Goal: Navigation & Orientation: Find specific page/section

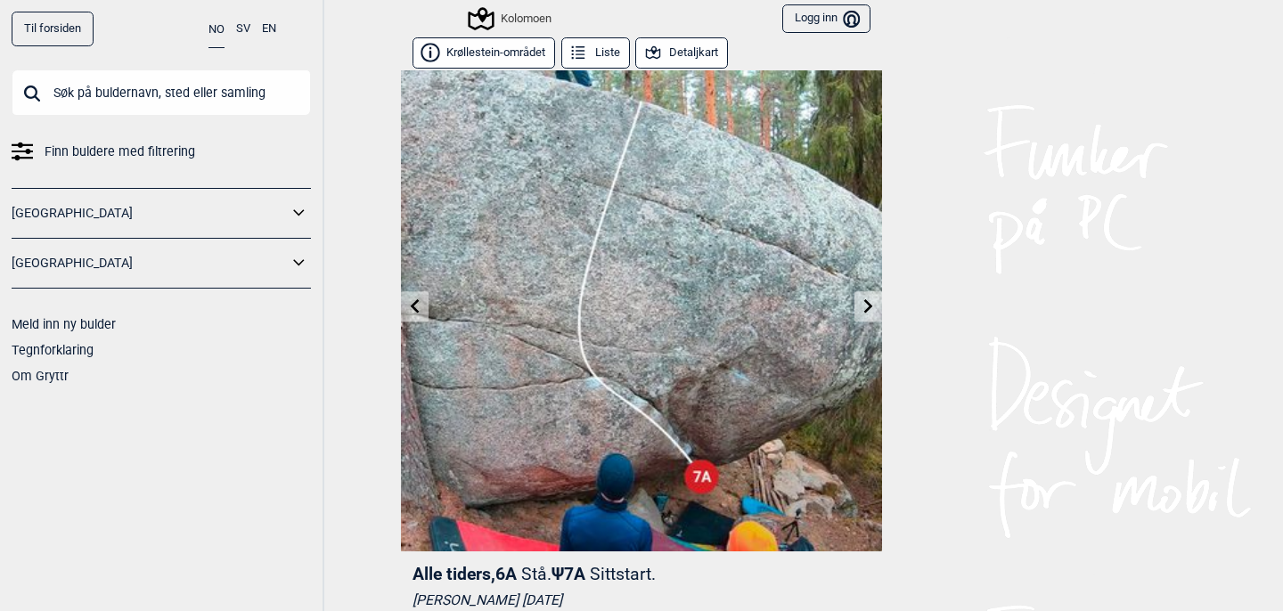
click at [685, 52] on button "Detaljkart" at bounding box center [681, 52] width 93 height 31
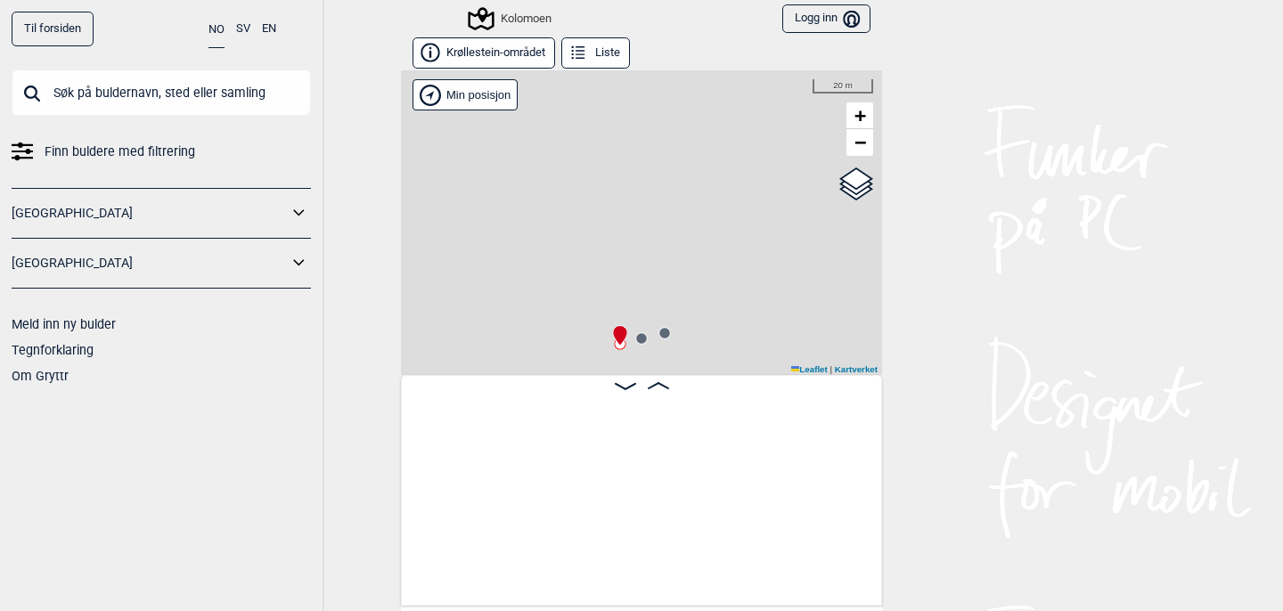
scroll to position [0, 13848]
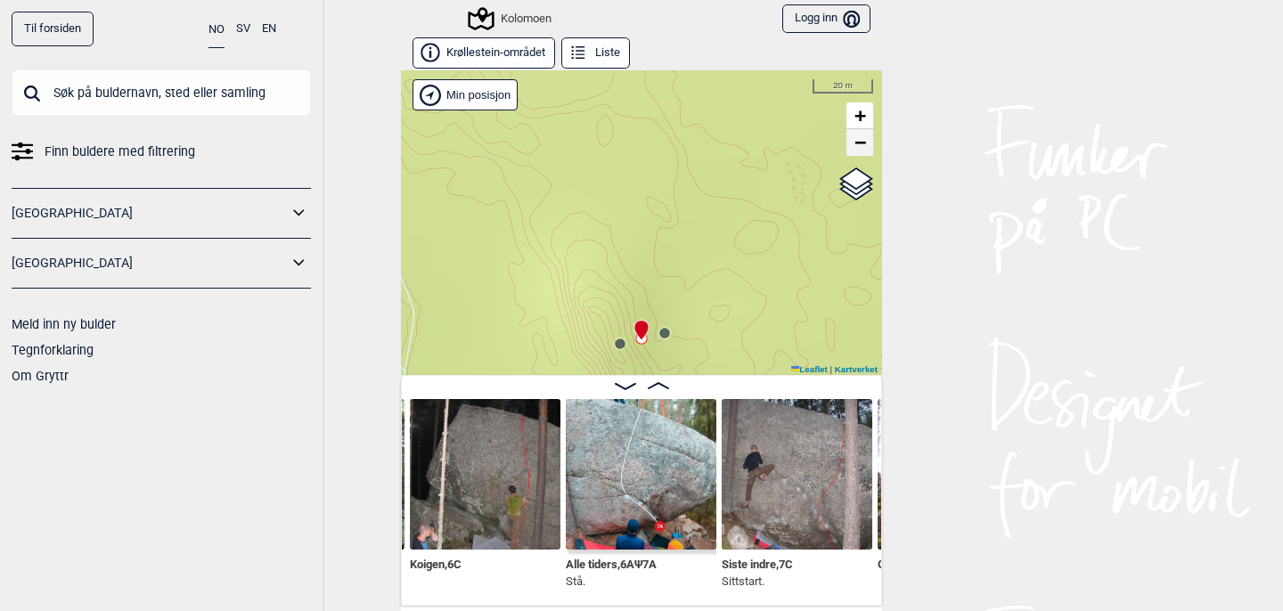
click at [860, 143] on span "−" at bounding box center [860, 142] width 12 height 22
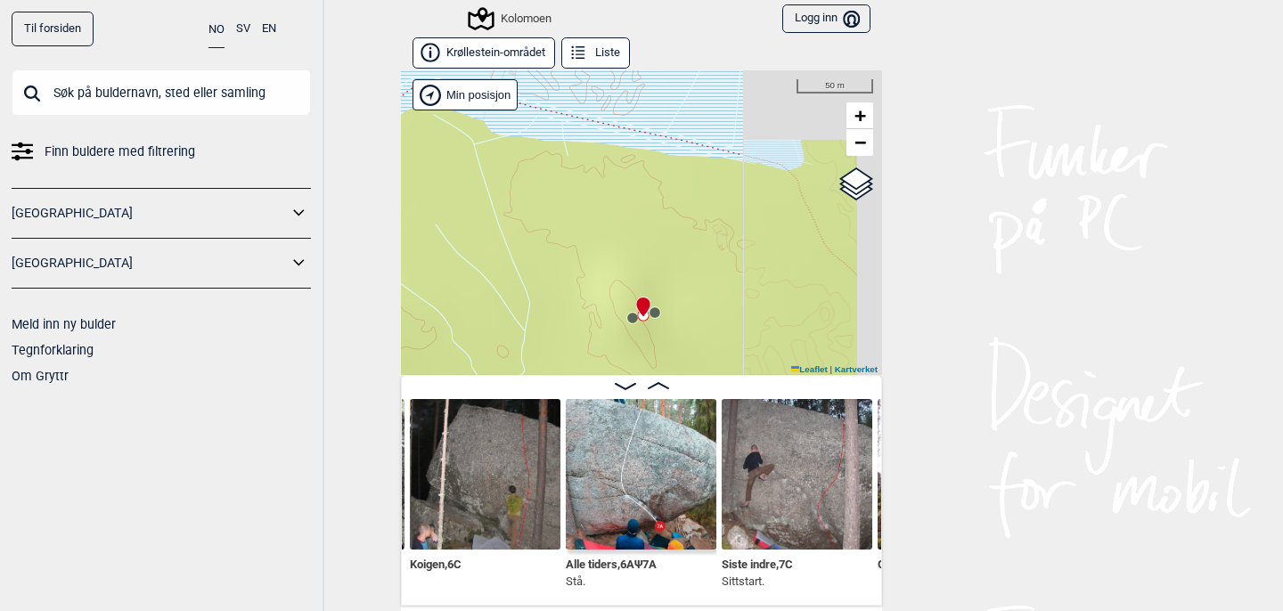
drag, startPoint x: 677, startPoint y: 246, endPoint x: 710, endPoint y: 102, distance: 147.1
click at [710, 102] on div "Kolomoen" at bounding box center [641, 222] width 481 height 305
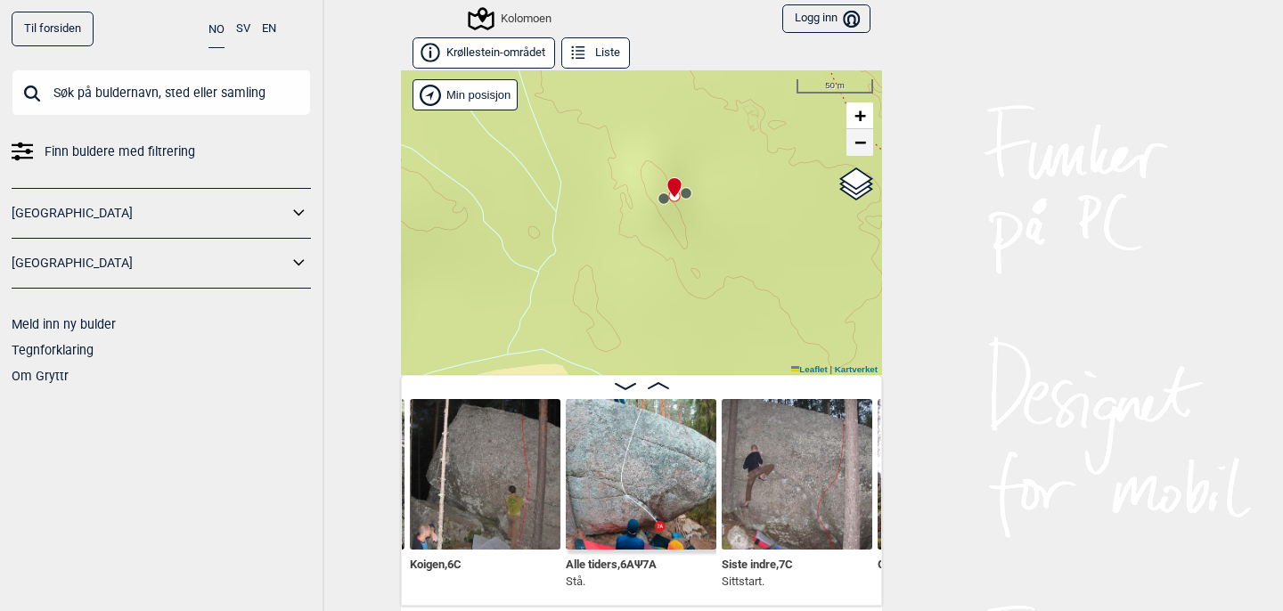
click at [861, 146] on span "−" at bounding box center [860, 142] width 12 height 22
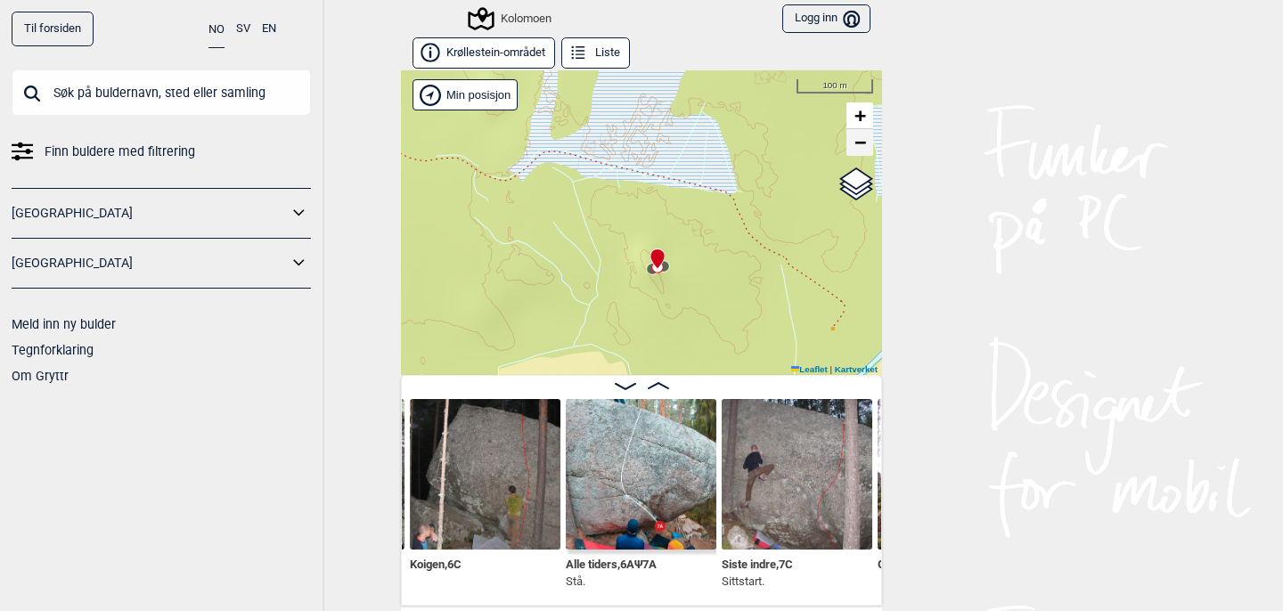
click at [861, 146] on span "−" at bounding box center [860, 142] width 12 height 22
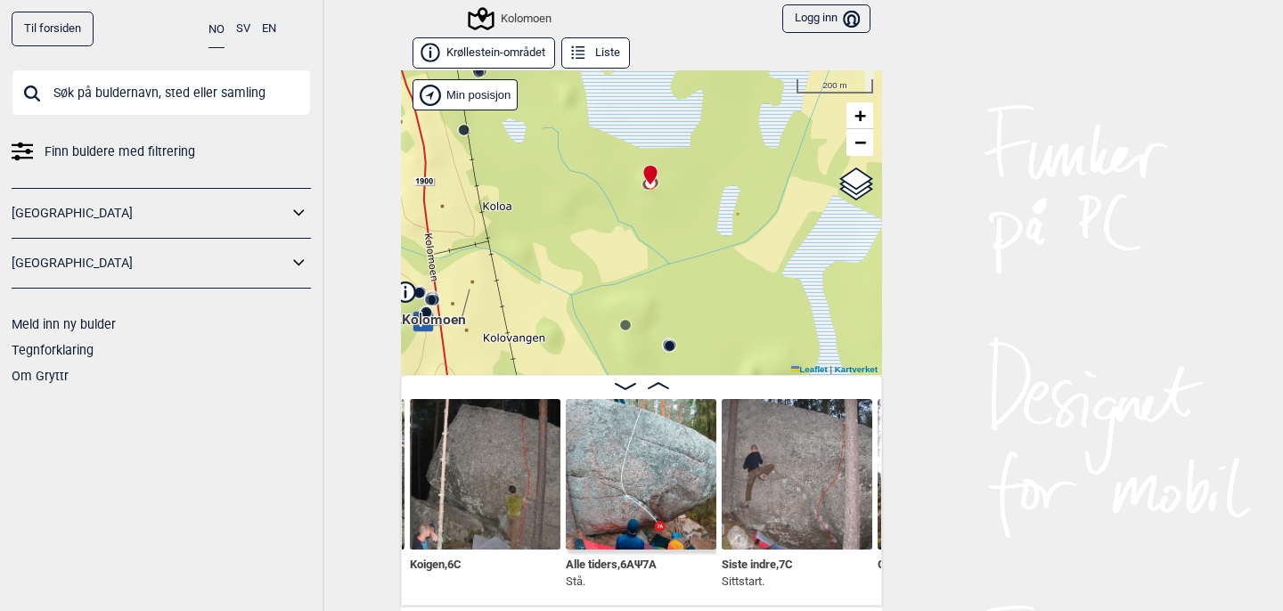
drag, startPoint x: 702, startPoint y: 238, endPoint x: 703, endPoint y: 118, distance: 119.3
click at [703, 118] on div "Kolomoen" at bounding box center [641, 222] width 481 height 305
click at [789, 208] on input "Google satellite" at bounding box center [792, 214] width 12 height 12
radio input "true"
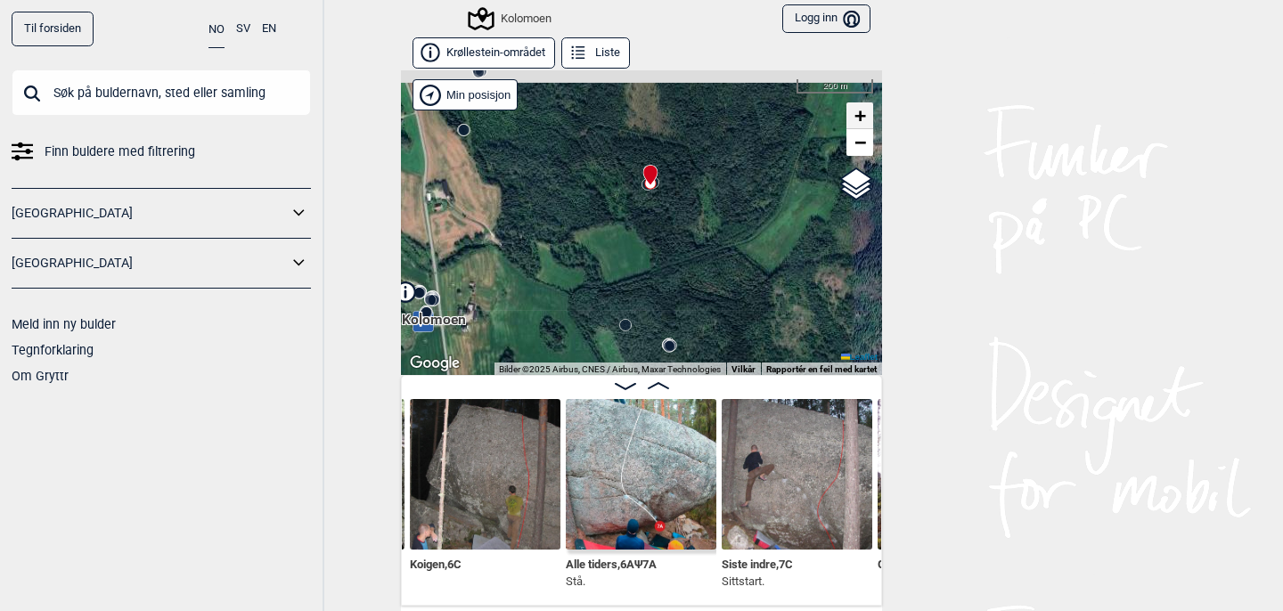
click at [861, 115] on span "+" at bounding box center [860, 115] width 12 height 22
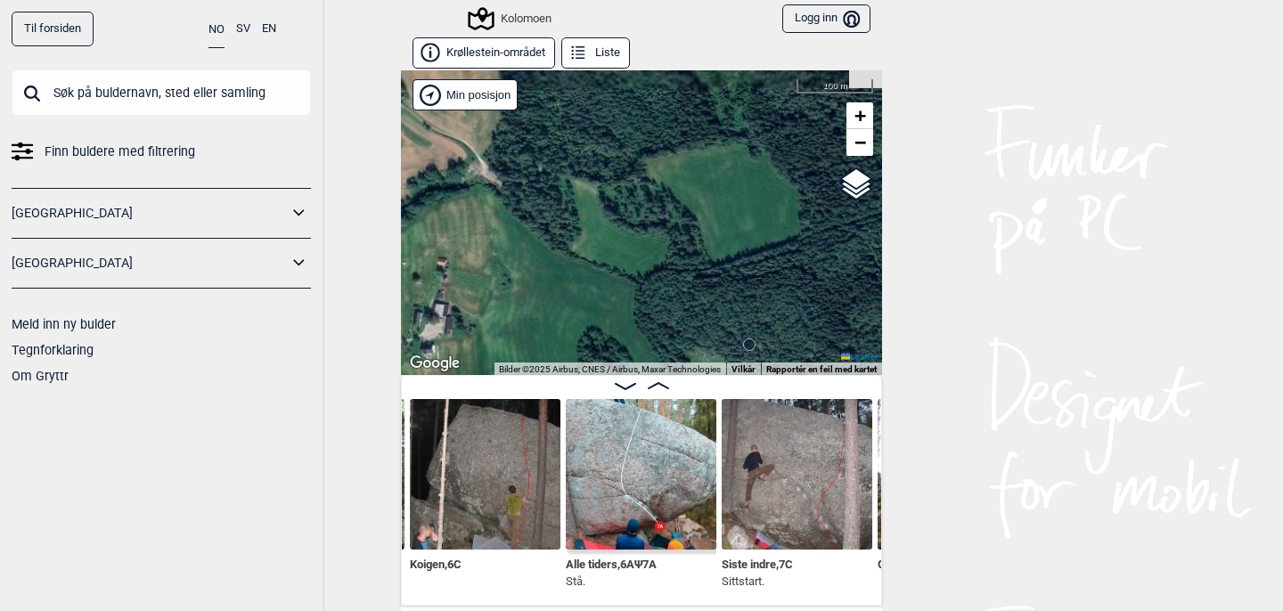
drag, startPoint x: 587, startPoint y: 240, endPoint x: 727, endPoint y: 273, distance: 143.9
click at [727, 273] on div "Kolomoen" at bounding box center [641, 222] width 481 height 305
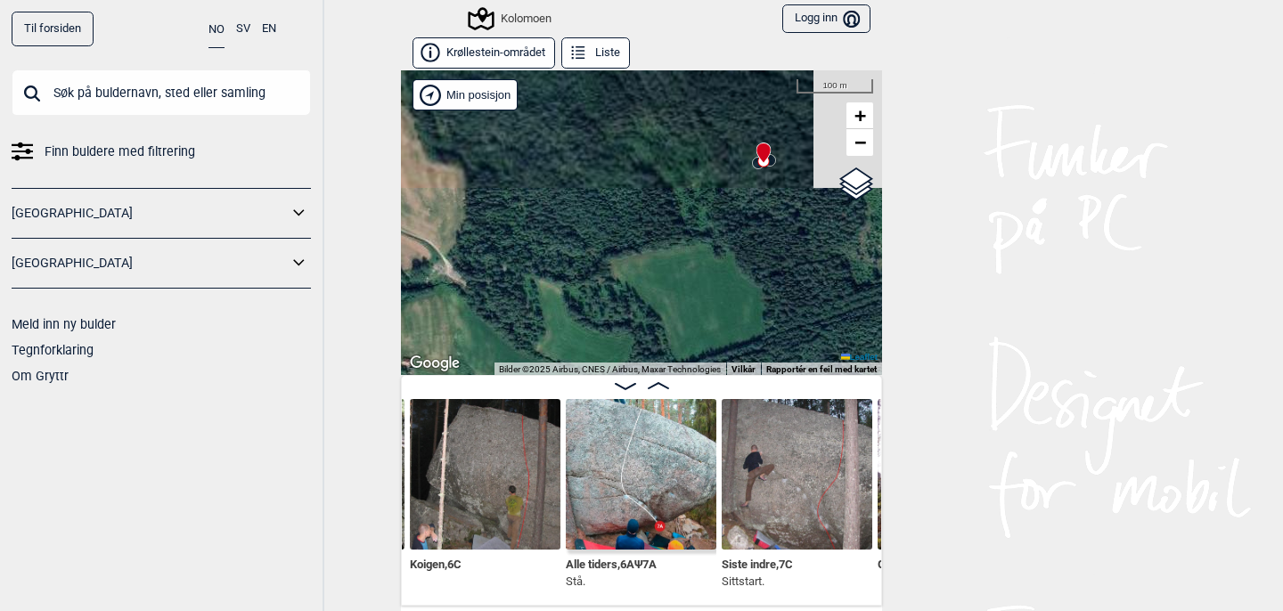
drag, startPoint x: 736, startPoint y: 175, endPoint x: 700, endPoint y: 275, distance: 105.9
click at [700, 275] on div "Kolomoen" at bounding box center [641, 222] width 481 height 305
click at [867, 110] on link "+" at bounding box center [859, 115] width 27 height 27
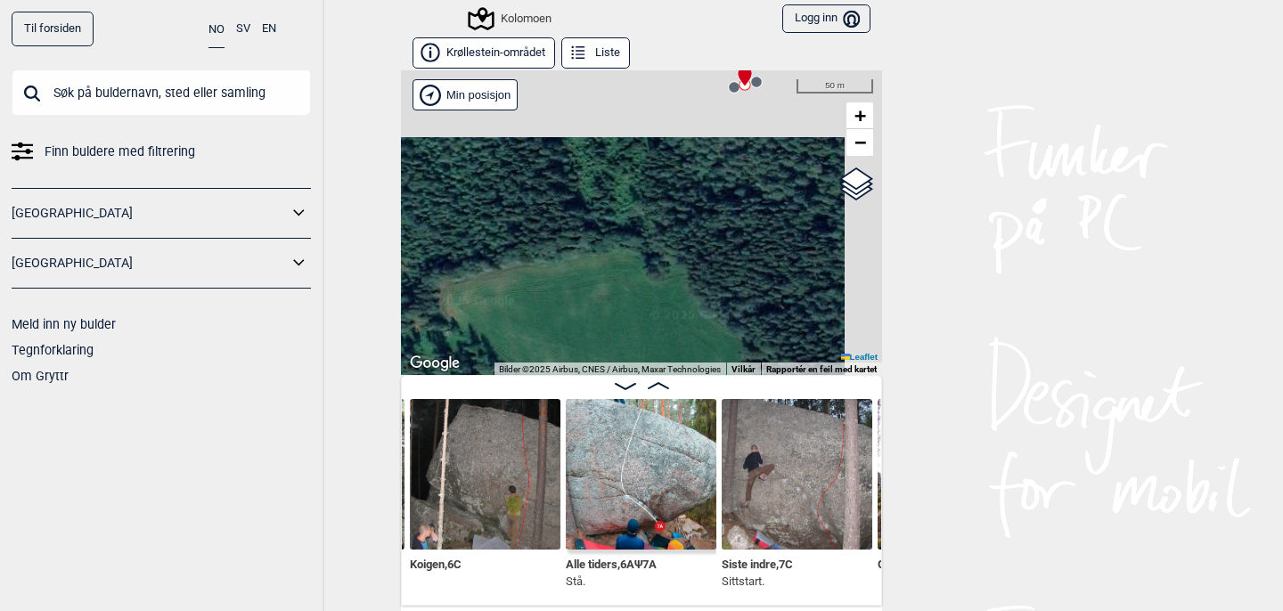
drag, startPoint x: 595, startPoint y: 251, endPoint x: 453, endPoint y: 350, distance: 172.7
click at [453, 350] on div "Kolomoen" at bounding box center [641, 222] width 481 height 305
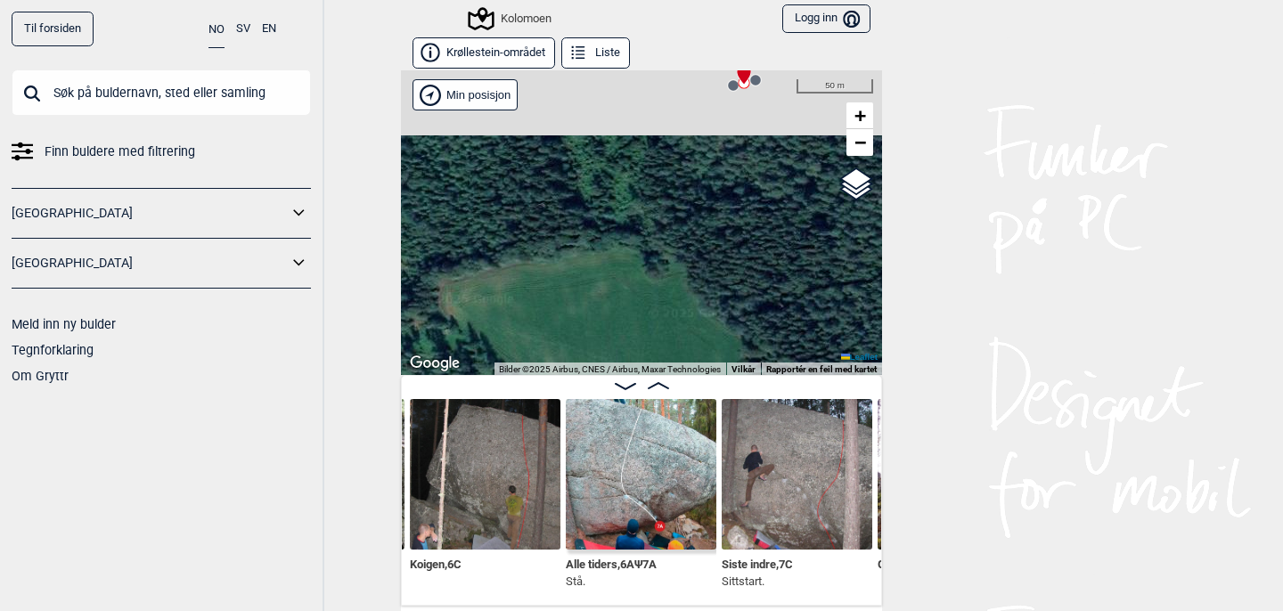
click at [485, 460] on img at bounding box center [485, 474] width 151 height 151
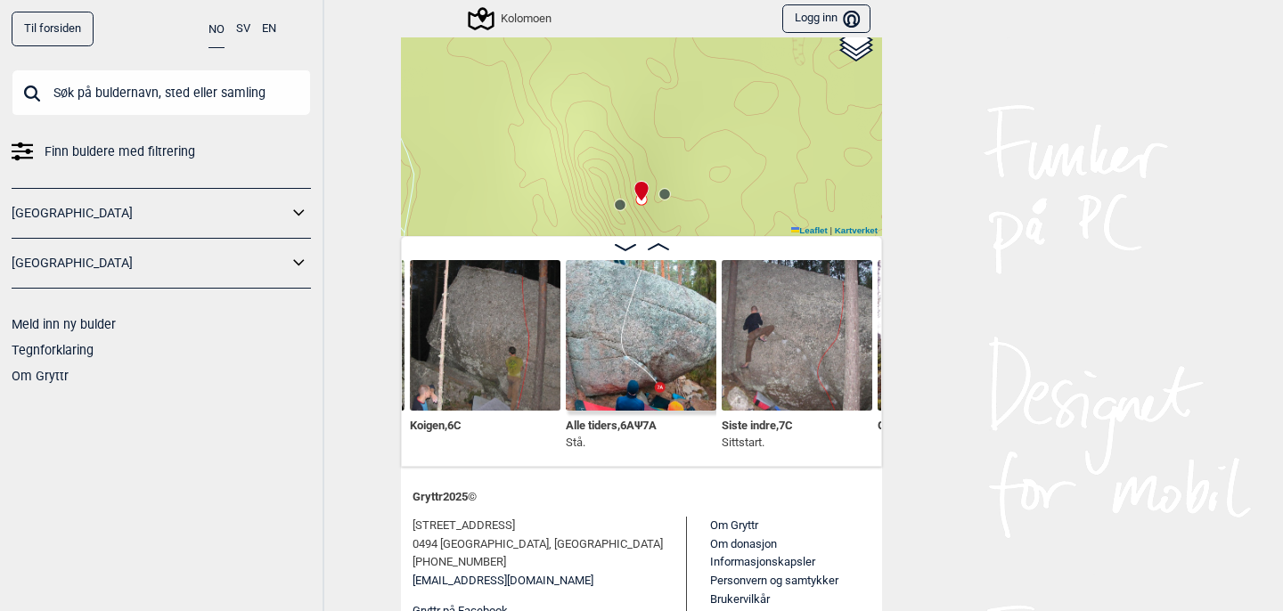
scroll to position [143, 0]
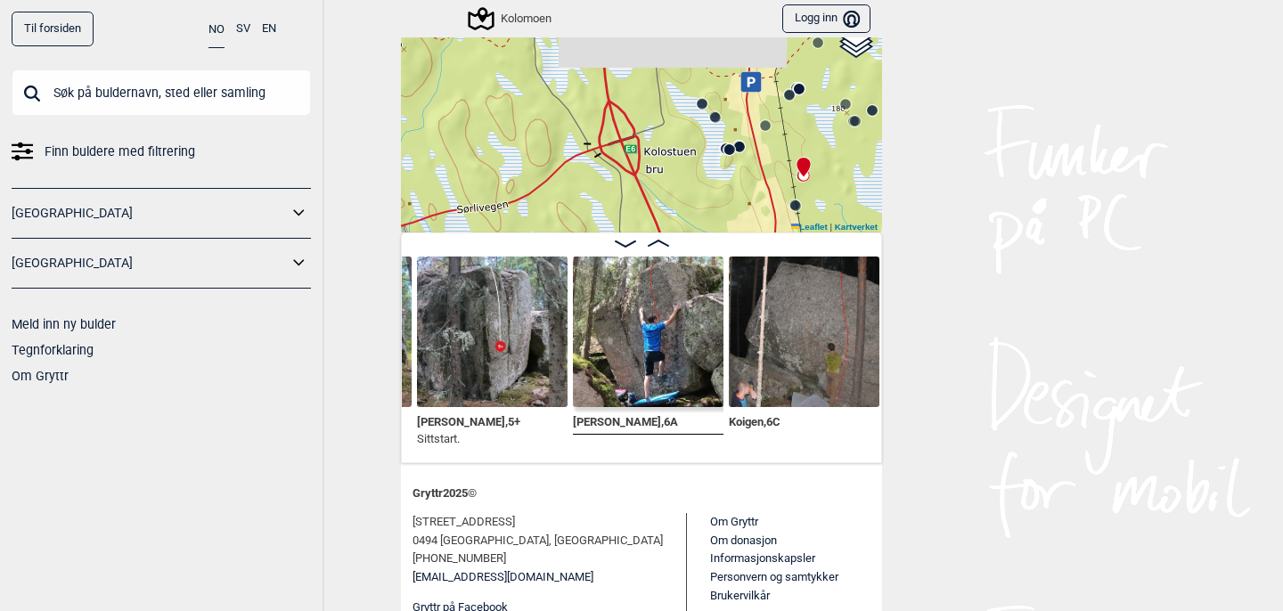
scroll to position [69, 0]
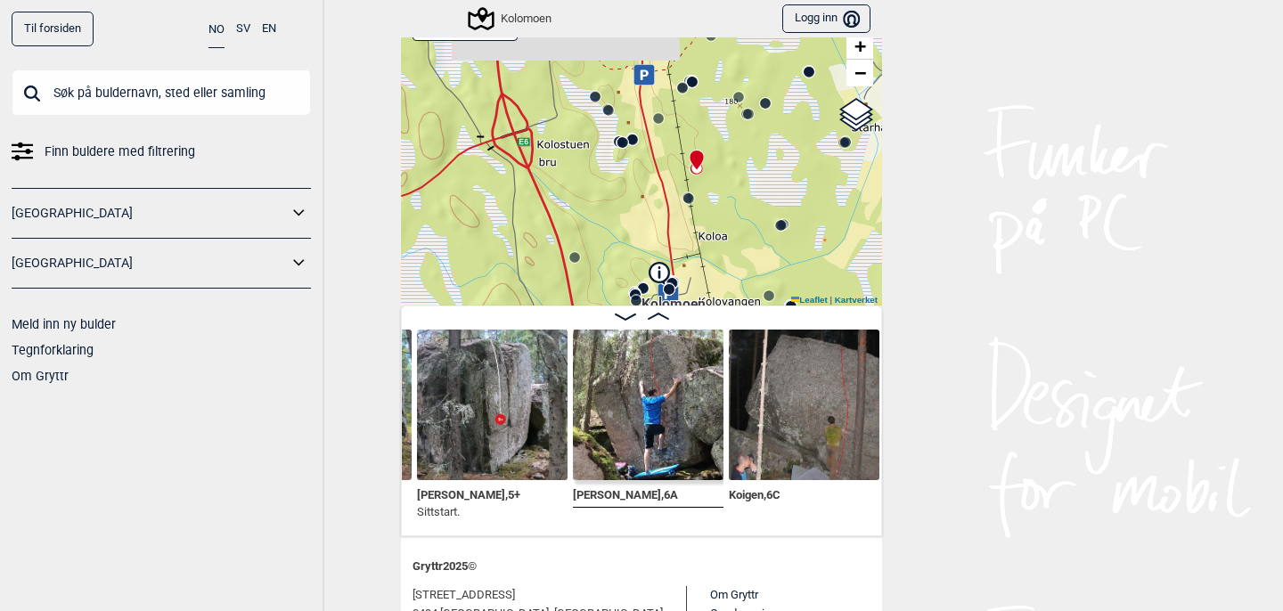
drag, startPoint x: 768, startPoint y: 158, endPoint x: 661, endPoint y: 77, distance: 133.6
click at [661, 77] on div "Kolomoen" at bounding box center [641, 153] width 481 height 305
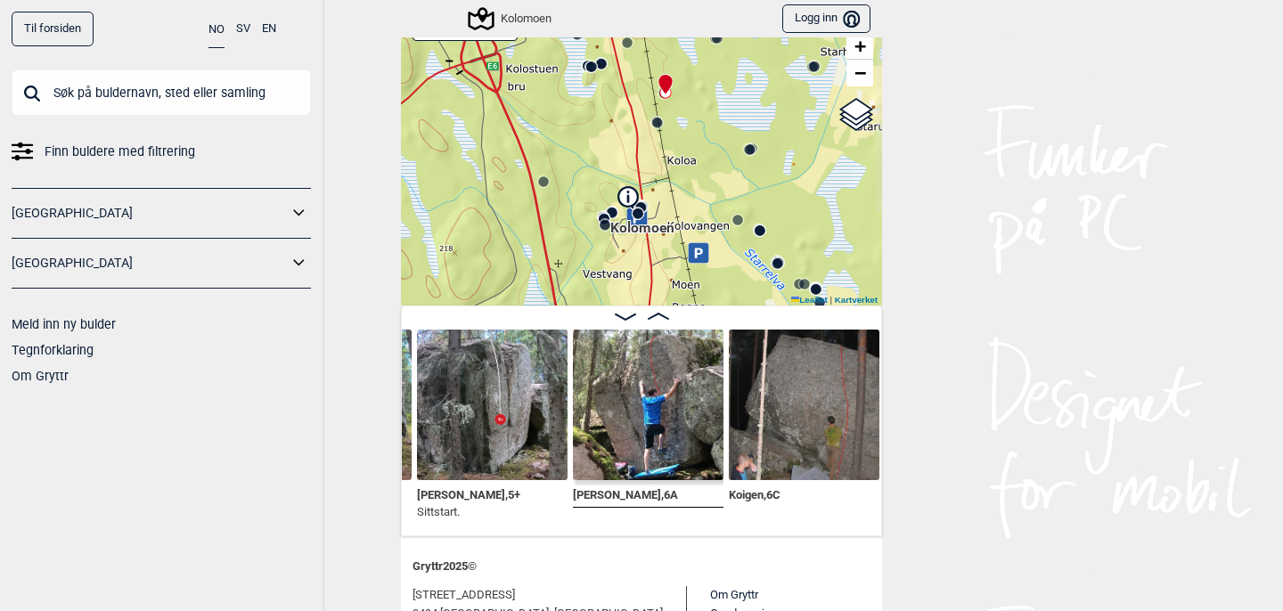
drag, startPoint x: 764, startPoint y: 257, endPoint x: 733, endPoint y: 182, distance: 81.9
click at [733, 182] on div "Kolomoen" at bounding box center [641, 153] width 481 height 305
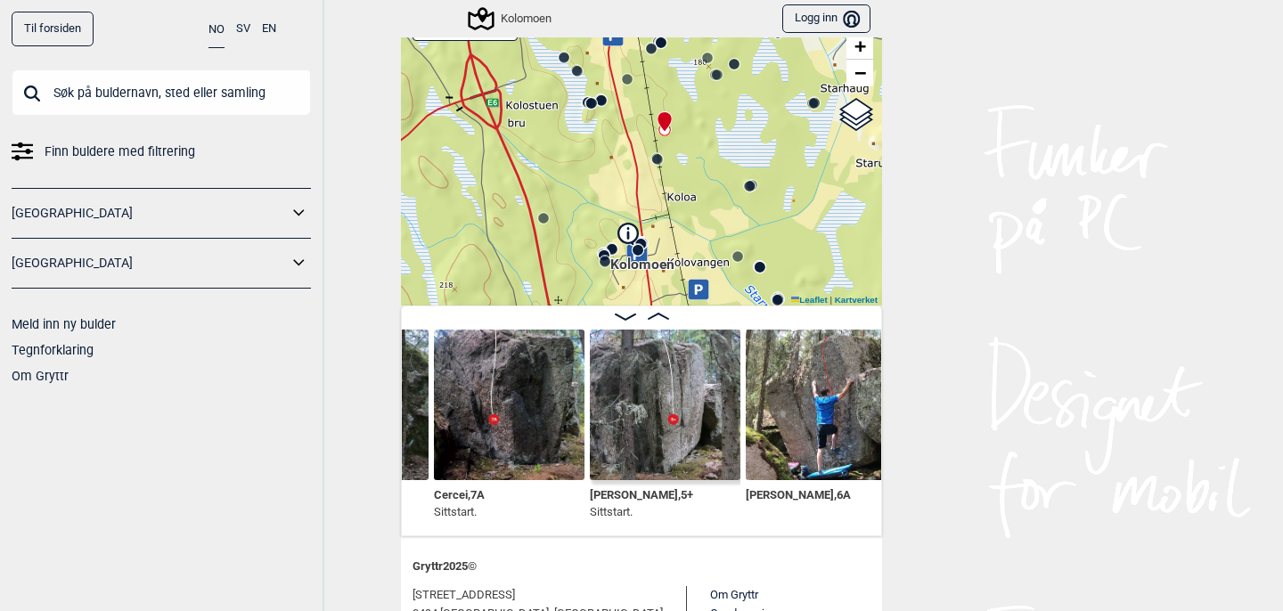
scroll to position [0, 13361]
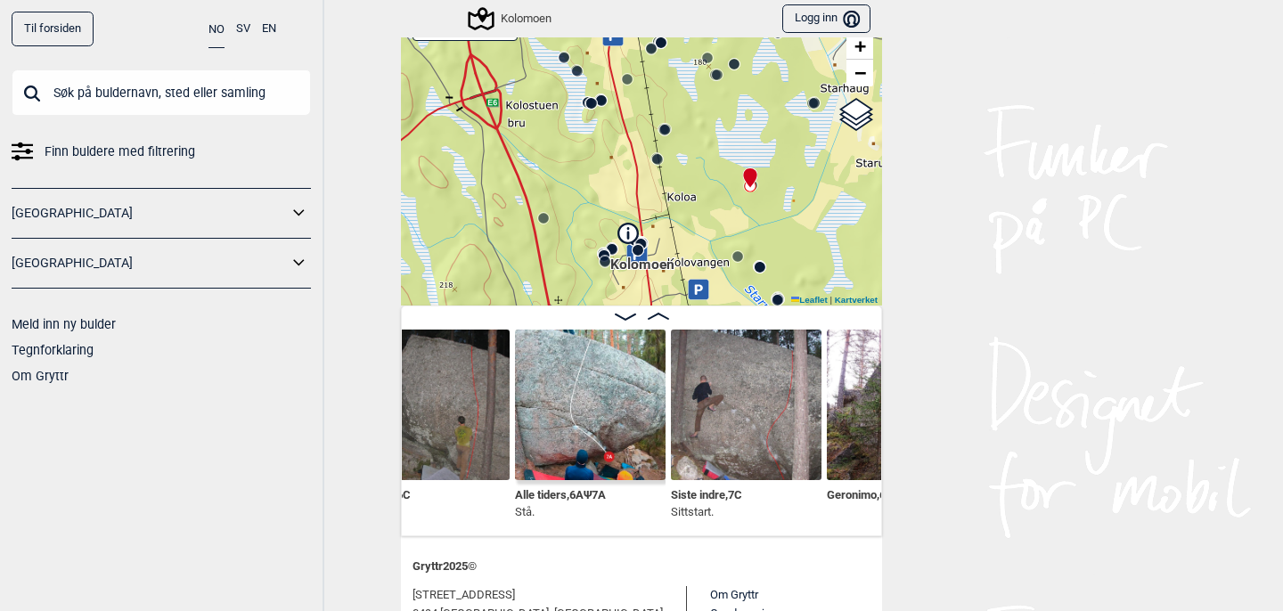
scroll to position [0, 13915]
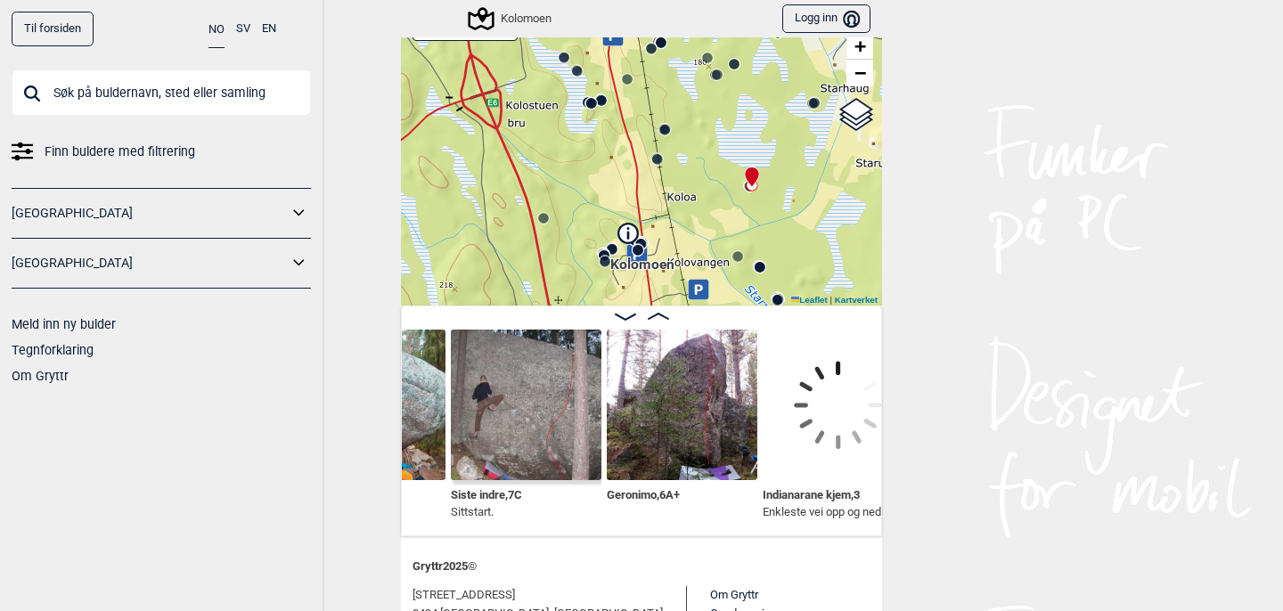
scroll to position [0, 14139]
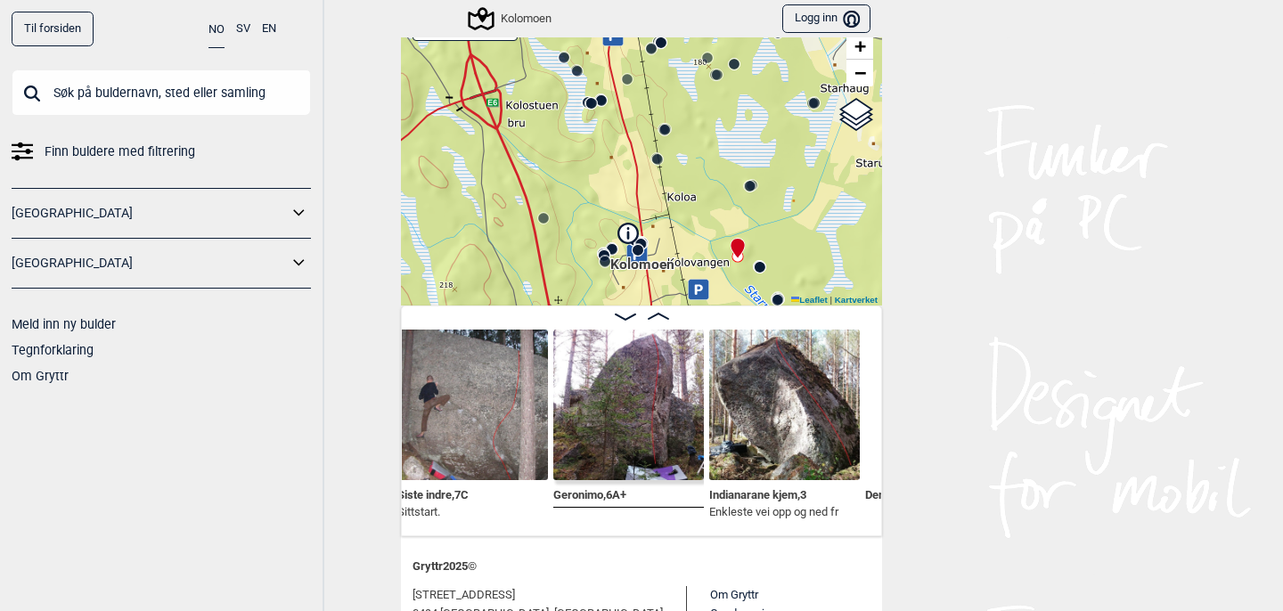
scroll to position [0, 14205]
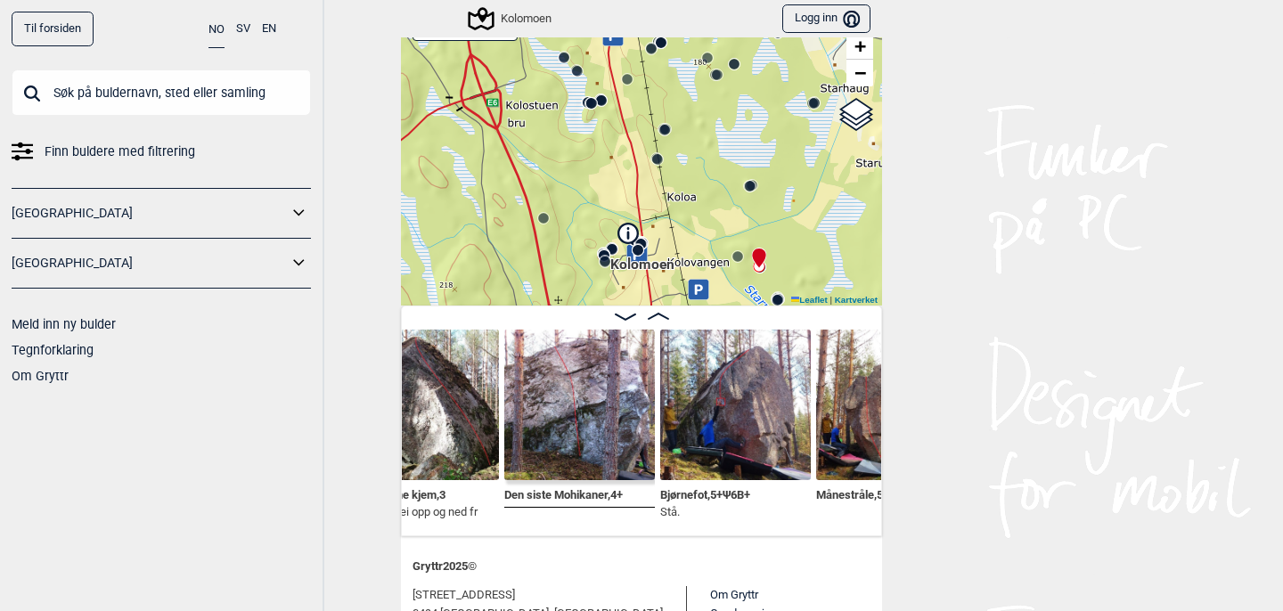
scroll to position [0, 14550]
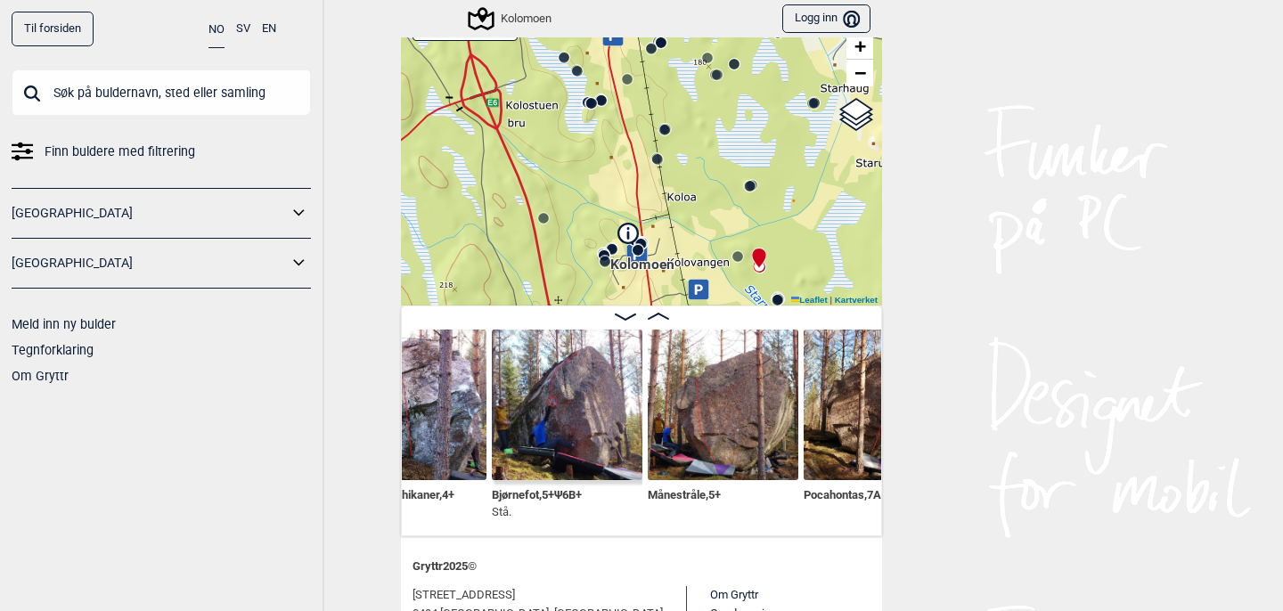
scroll to position [0, 14720]
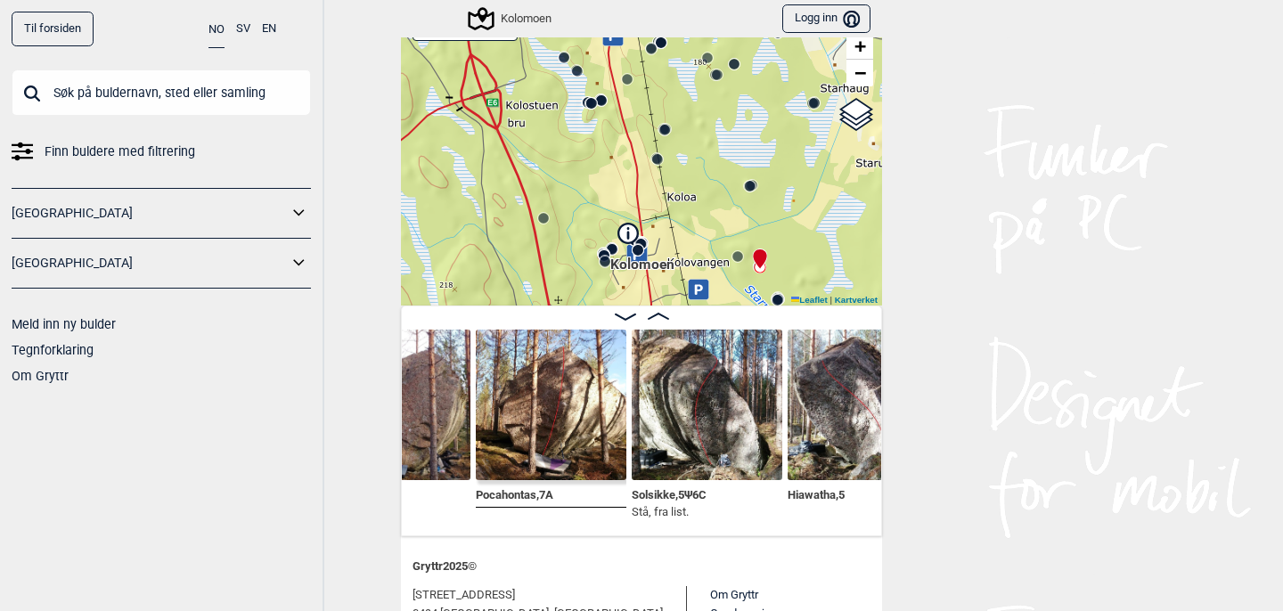
scroll to position [0, 15047]
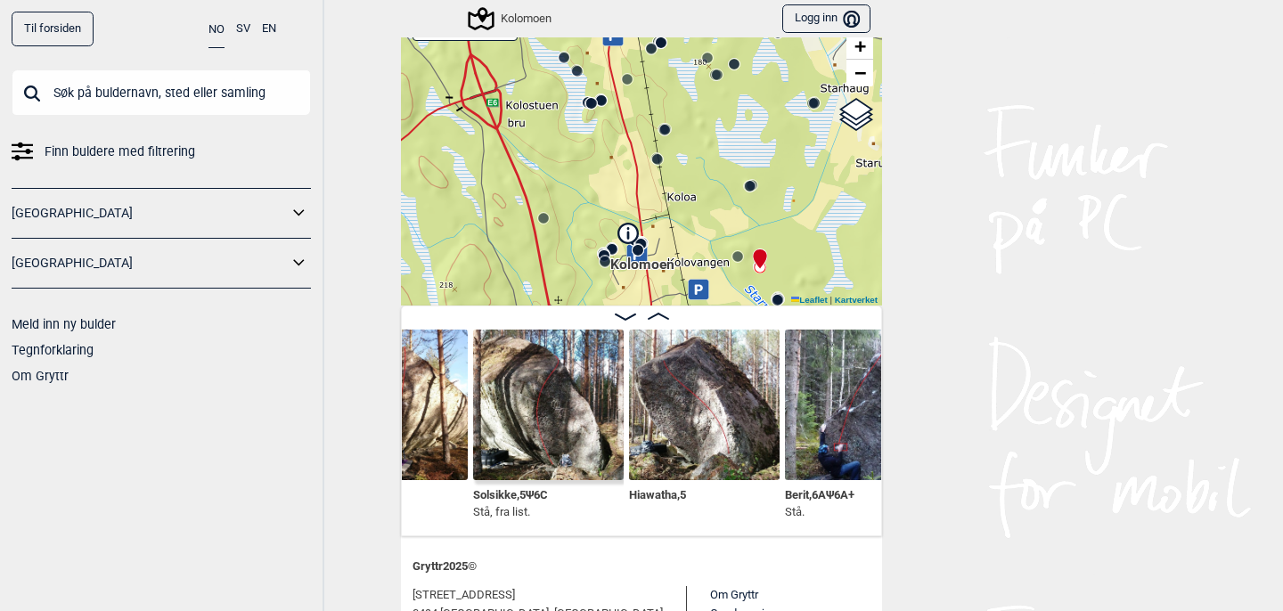
scroll to position [0, 15206]
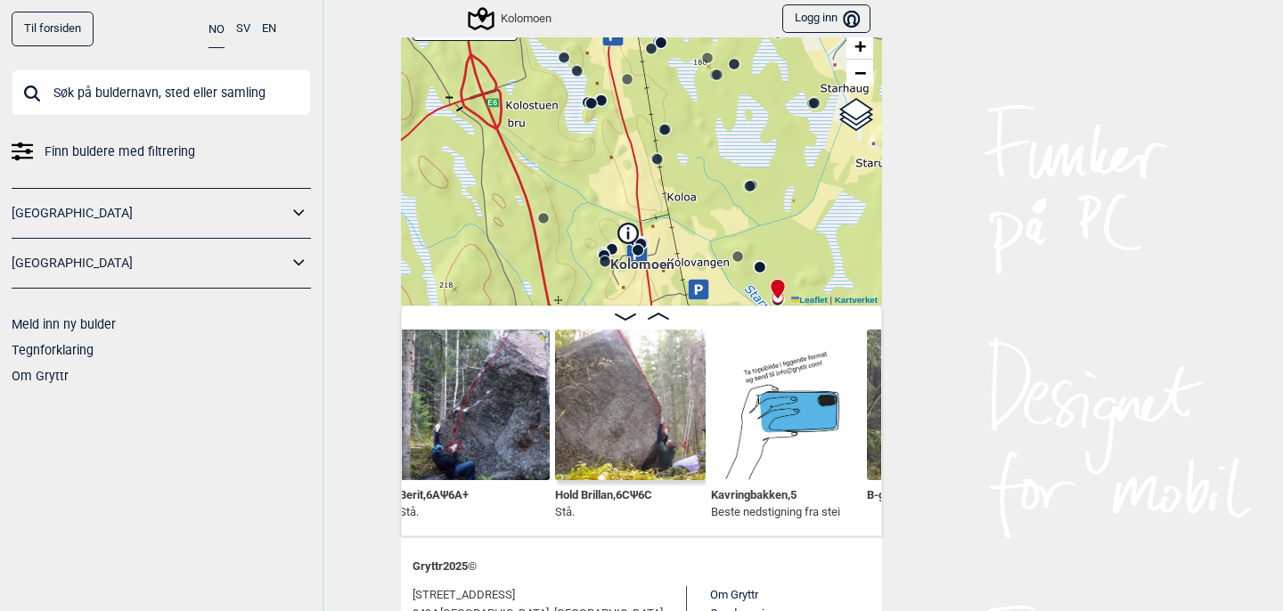
scroll to position [0, 15590]
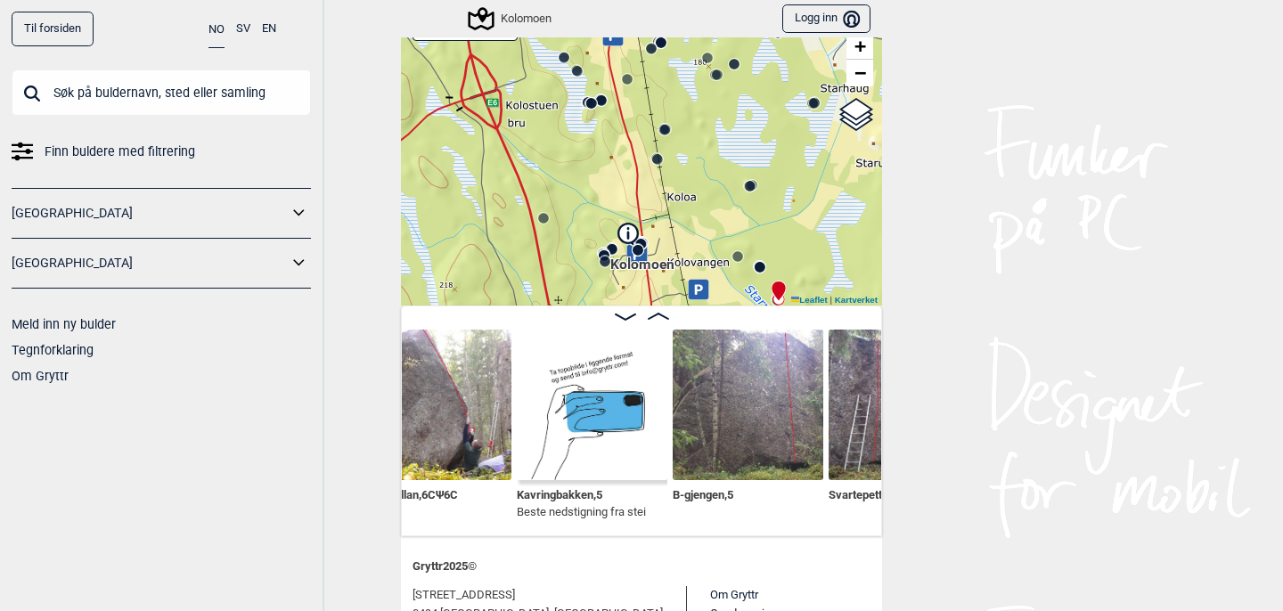
scroll to position [0, 15785]
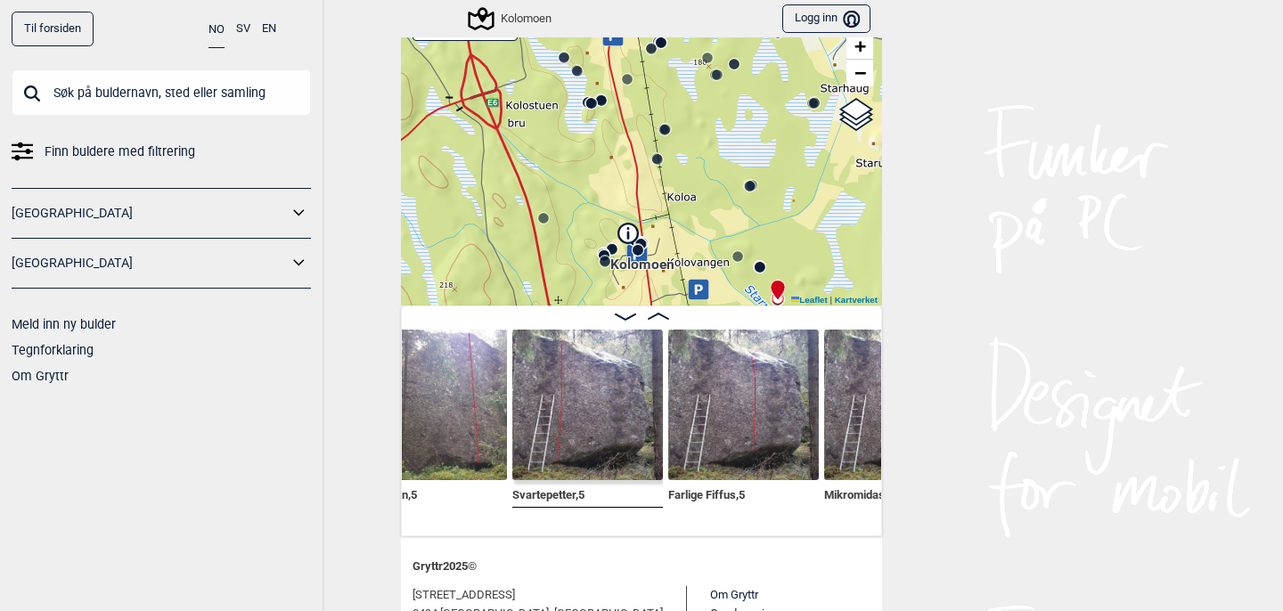
scroll to position [0, 16104]
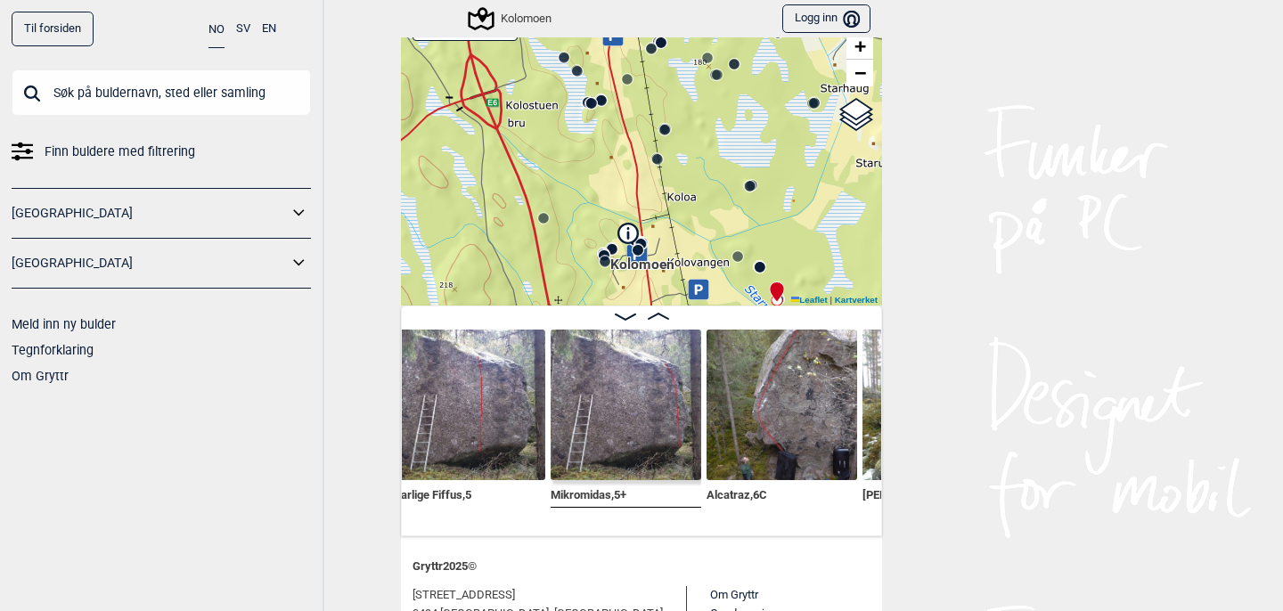
scroll to position [0, 16373]
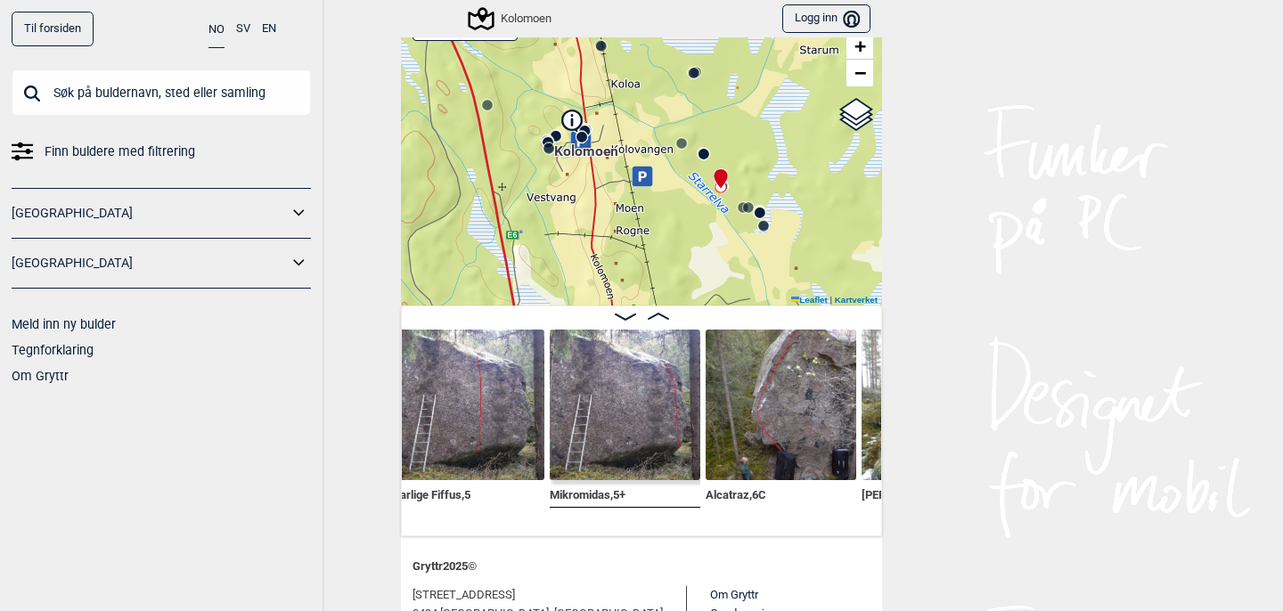
drag, startPoint x: 813, startPoint y: 213, endPoint x: 757, endPoint y: 98, distance: 127.9
click at [757, 99] on div "Kolomoen" at bounding box center [641, 153] width 481 height 305
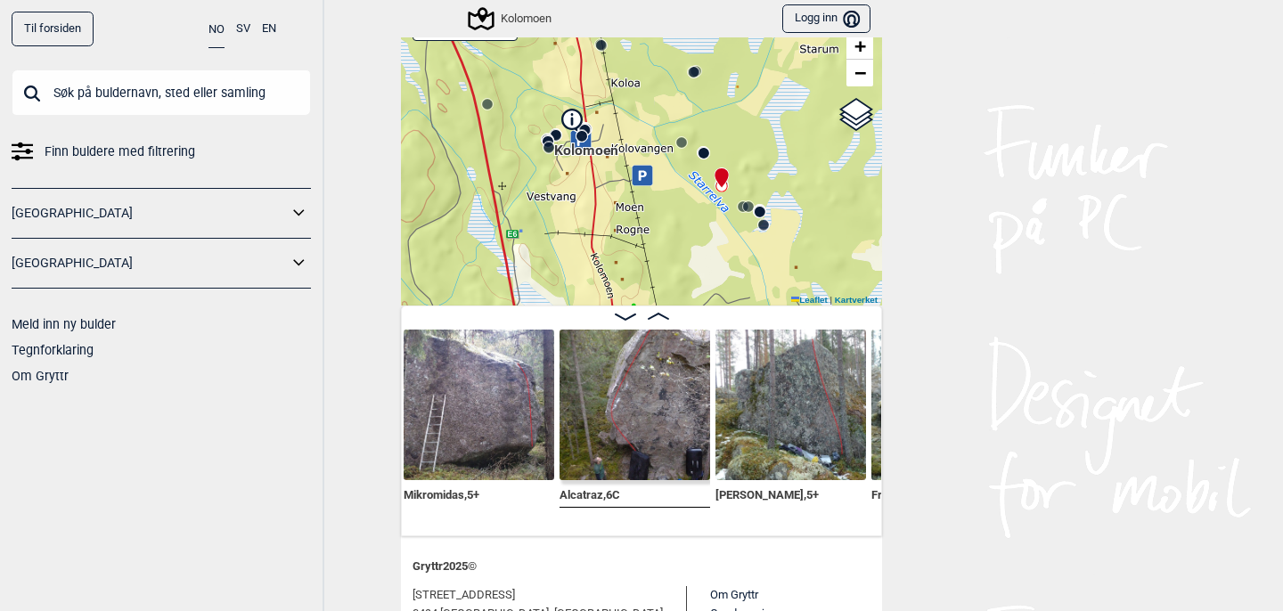
scroll to position [0, 16521]
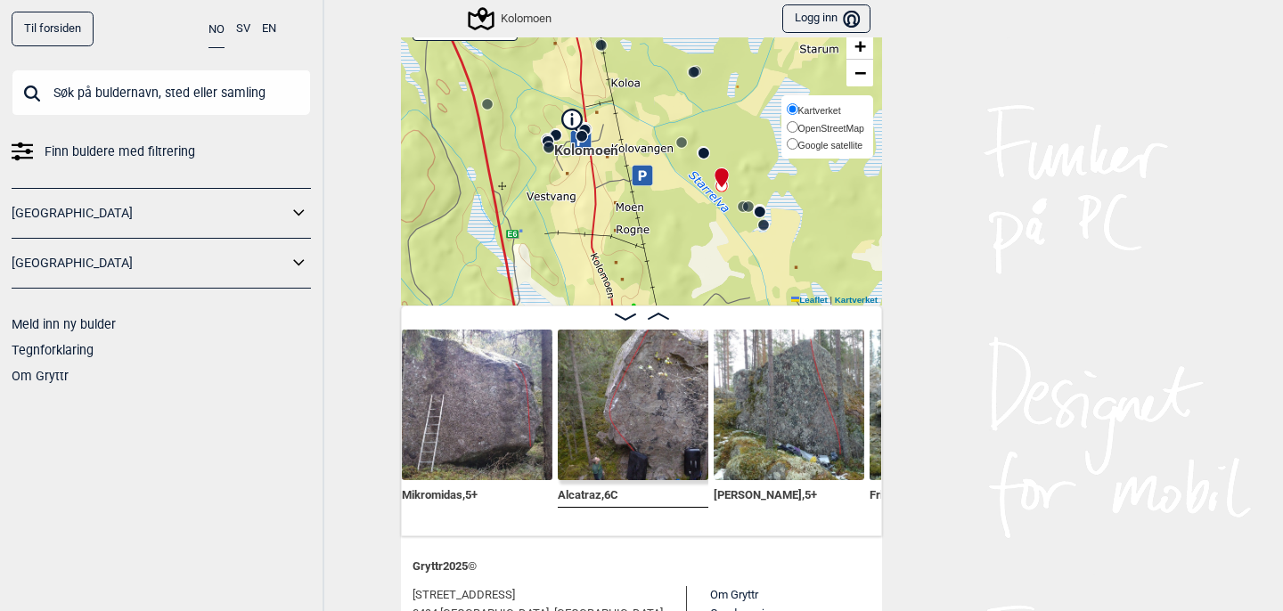
click at [787, 138] on input "Google satellite" at bounding box center [792, 144] width 12 height 12
radio input "true"
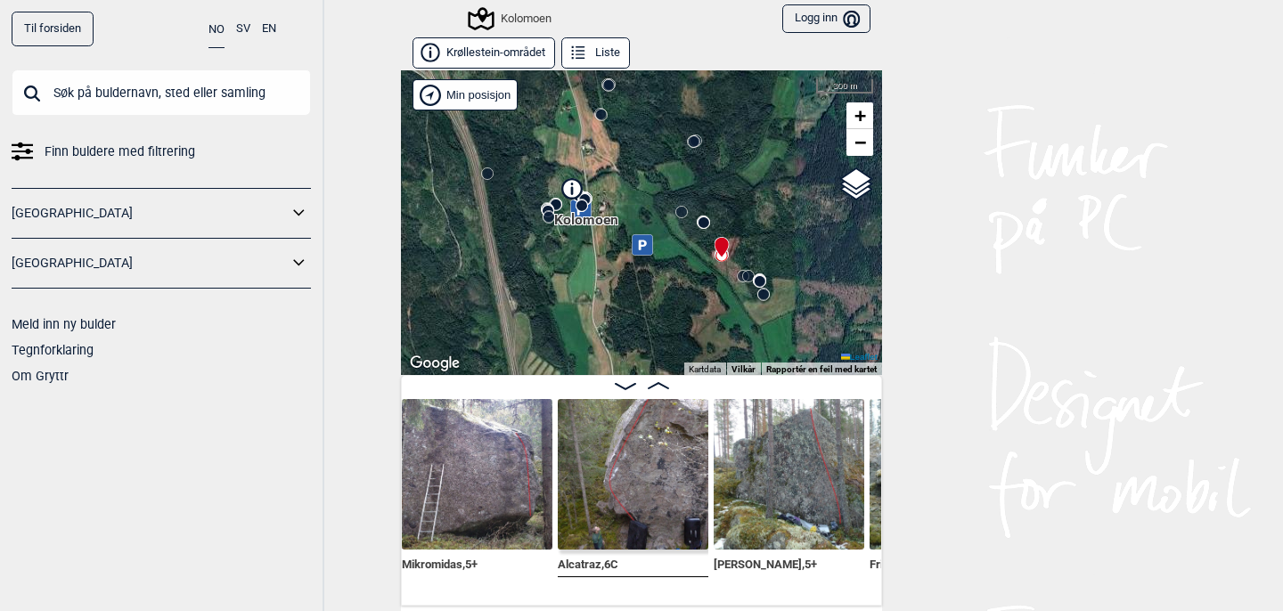
scroll to position [0, 0]
click at [861, 113] on span "+" at bounding box center [860, 115] width 12 height 22
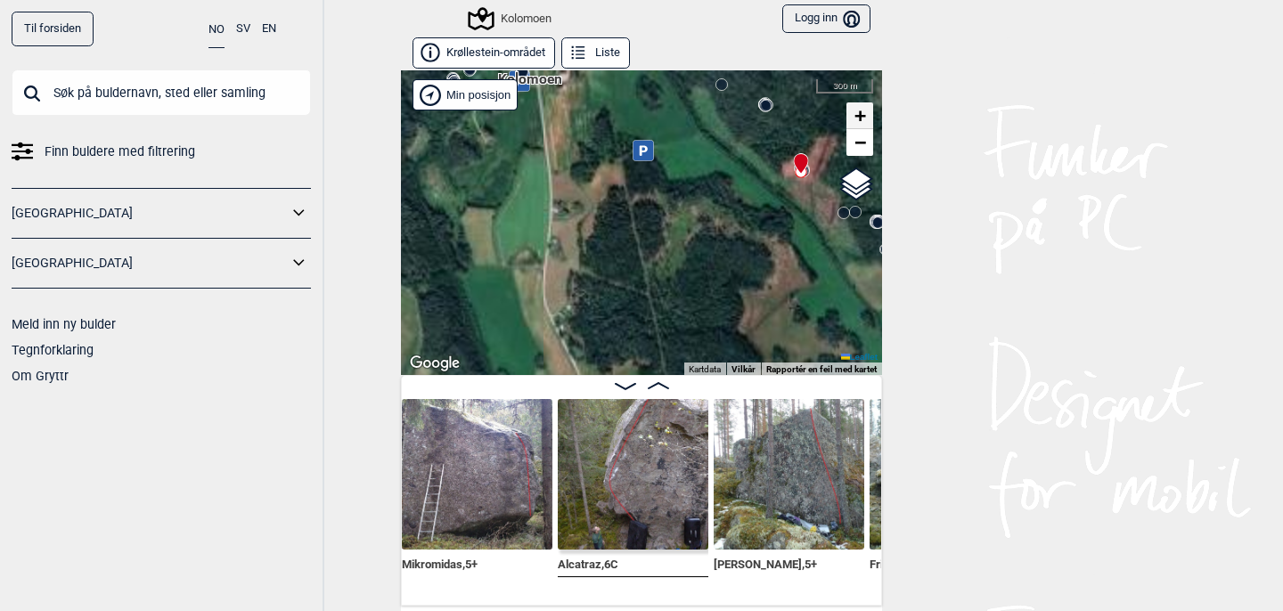
click at [861, 113] on span "+" at bounding box center [860, 115] width 12 height 22
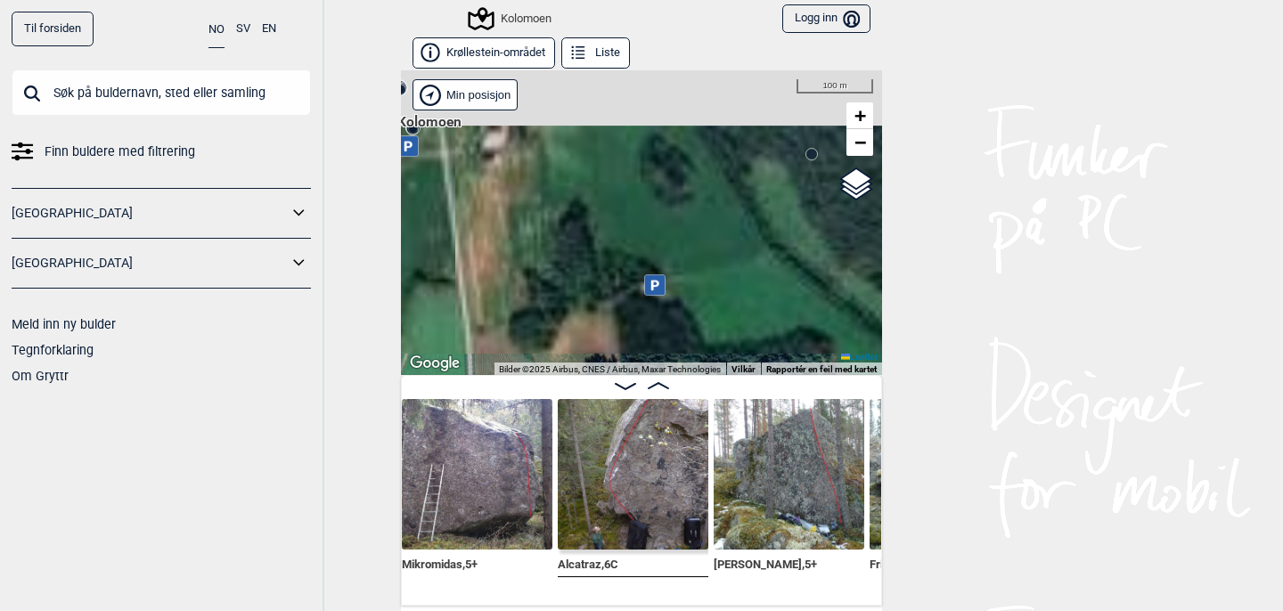
drag, startPoint x: 729, startPoint y: 146, endPoint x: 741, endPoint y: 481, distance: 335.1
click at [741, 481] on div "Krøllestein-området Liste Kolomoen" at bounding box center [641, 321] width 481 height 568
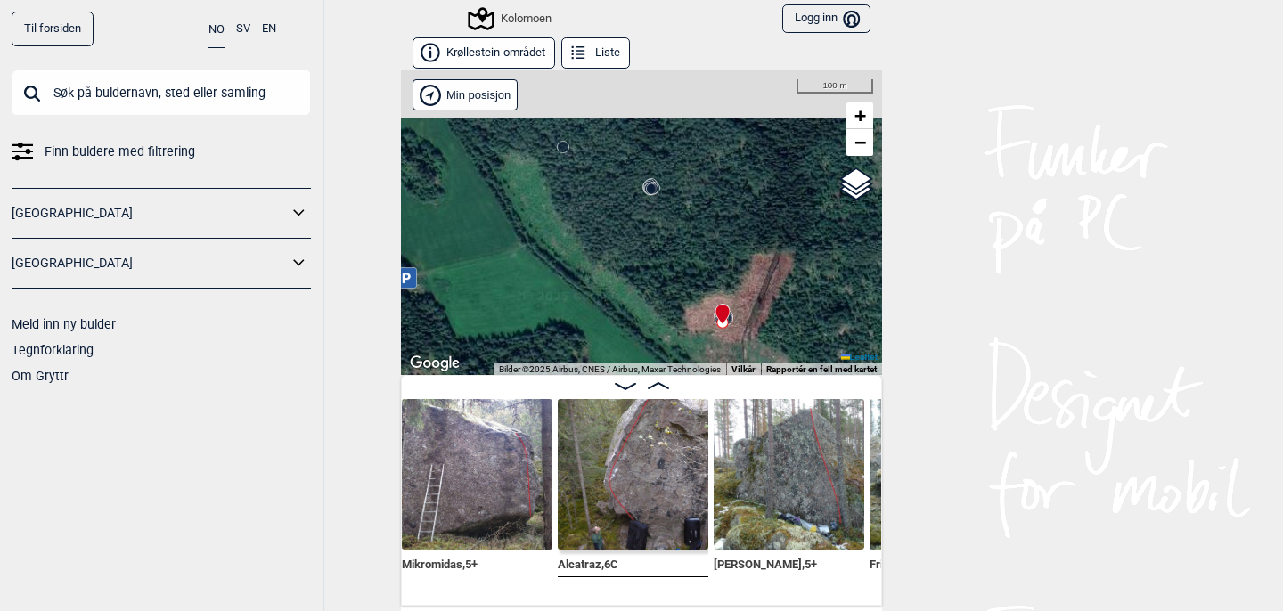
drag, startPoint x: 762, startPoint y: 302, endPoint x: 511, endPoint y: 284, distance: 251.8
click at [508, 282] on div "Kolomoen" at bounding box center [641, 222] width 481 height 305
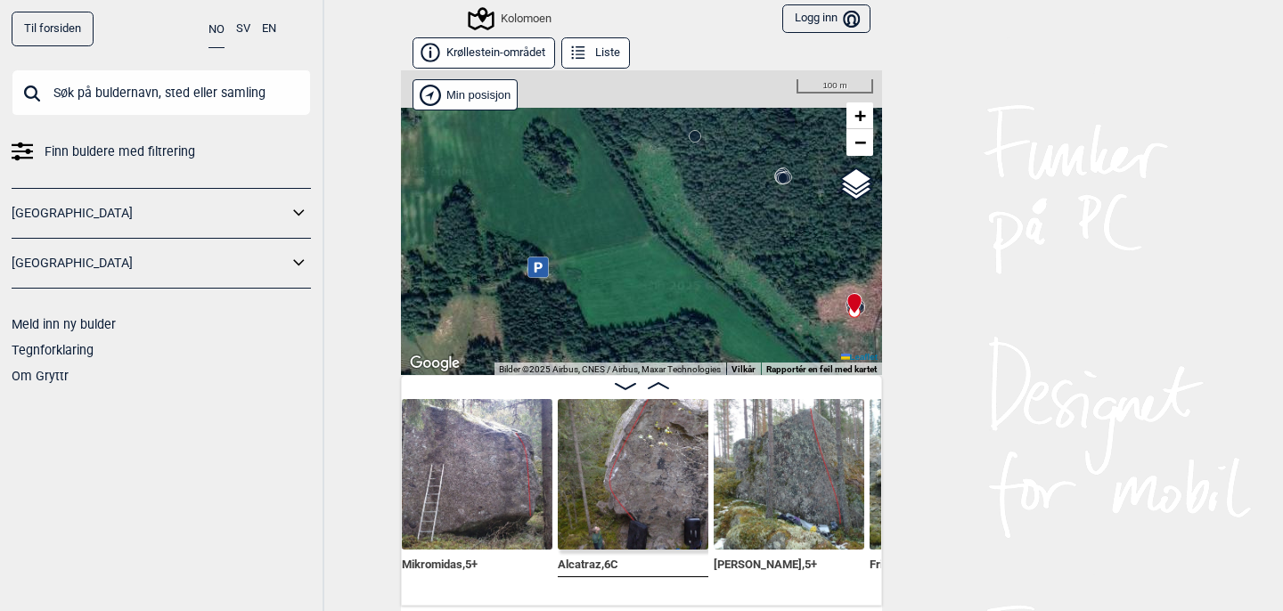
drag, startPoint x: 452, startPoint y: 292, endPoint x: 584, endPoint y: 281, distance: 132.2
click at [584, 281] on div "Kolomoen" at bounding box center [641, 222] width 481 height 305
click at [857, 117] on span "+" at bounding box center [860, 115] width 12 height 22
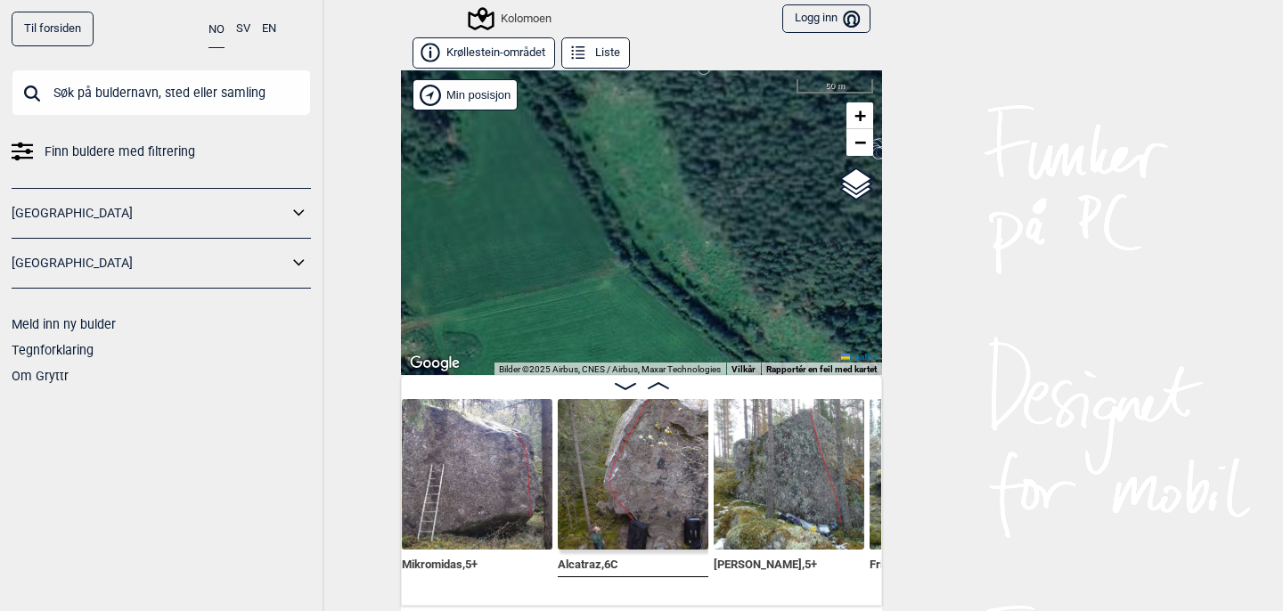
drag, startPoint x: 712, startPoint y: 177, endPoint x: 667, endPoint y: 312, distance: 141.7
click at [667, 312] on div "Kolomoen" at bounding box center [641, 222] width 481 height 305
click at [861, 115] on span "+" at bounding box center [860, 115] width 12 height 22
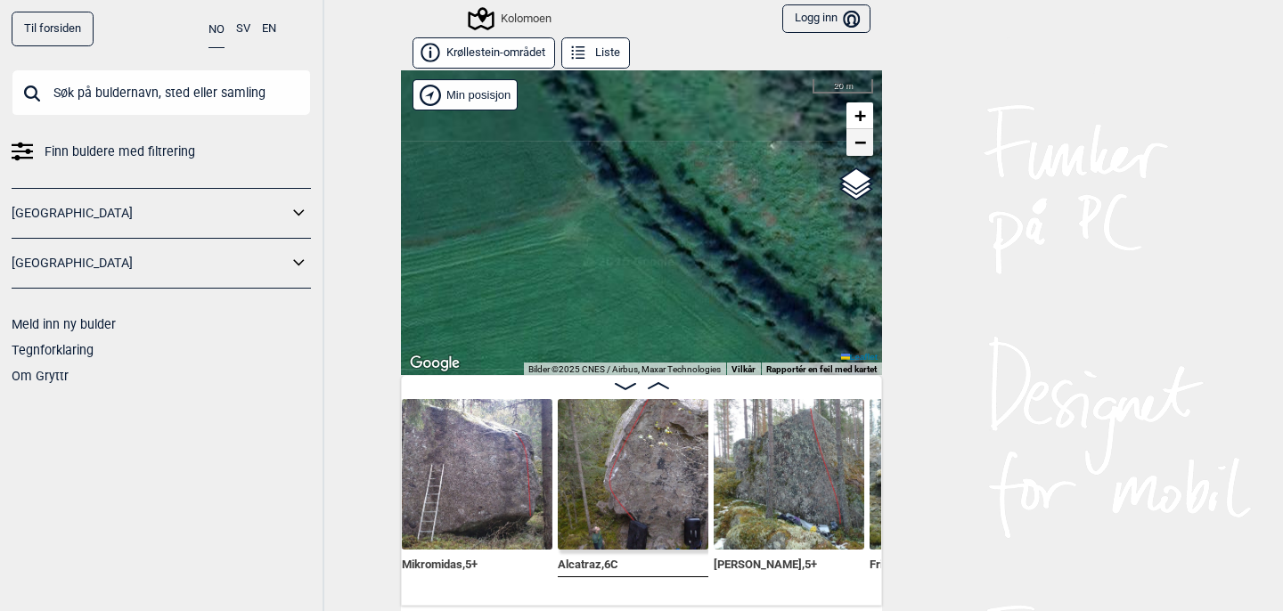
click at [862, 143] on span "−" at bounding box center [860, 142] width 12 height 22
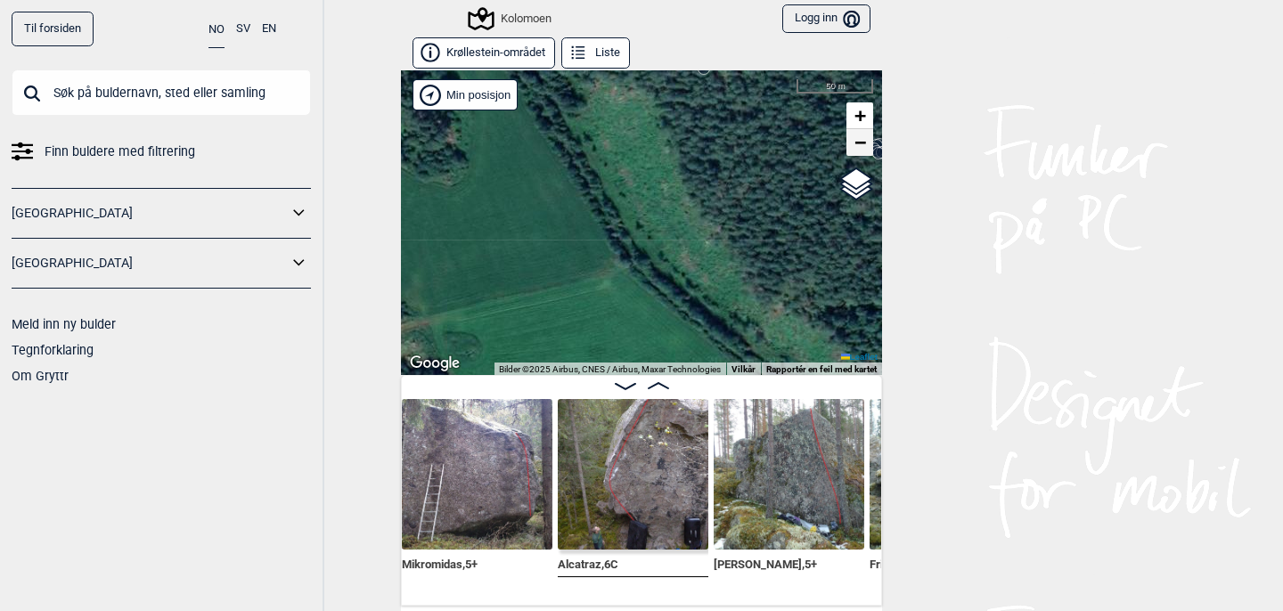
click at [862, 143] on span "−" at bounding box center [860, 142] width 12 height 22
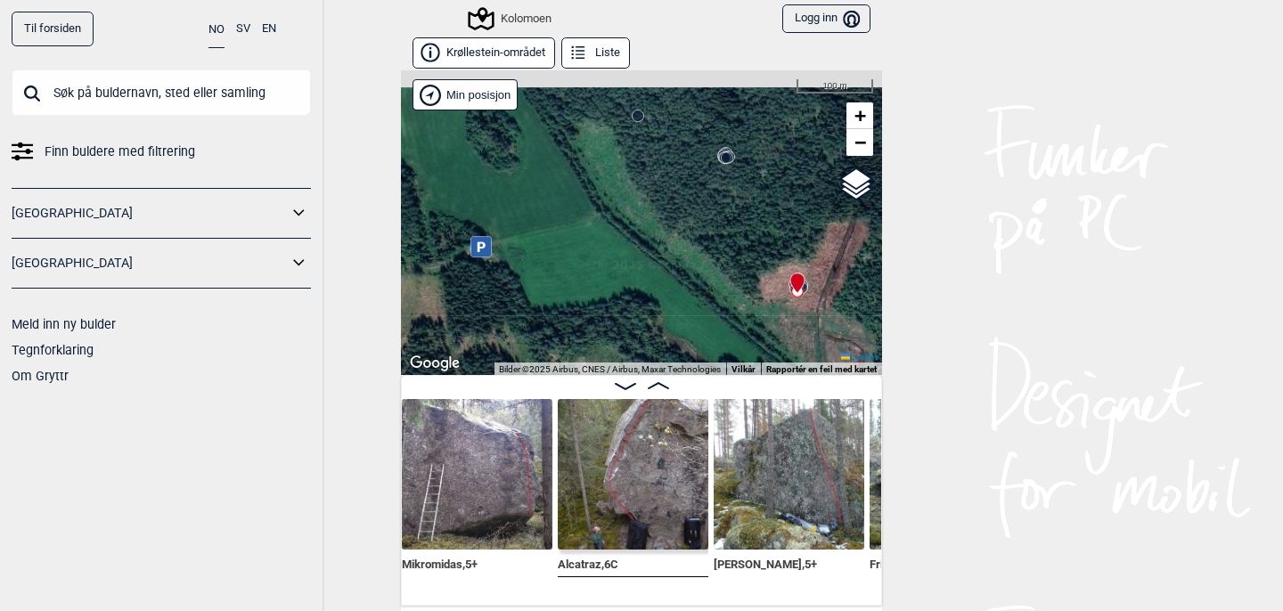
drag, startPoint x: 774, startPoint y: 253, endPoint x: 739, endPoint y: 165, distance: 94.8
click at [739, 165] on div "Kolomoen" at bounding box center [641, 222] width 481 height 305
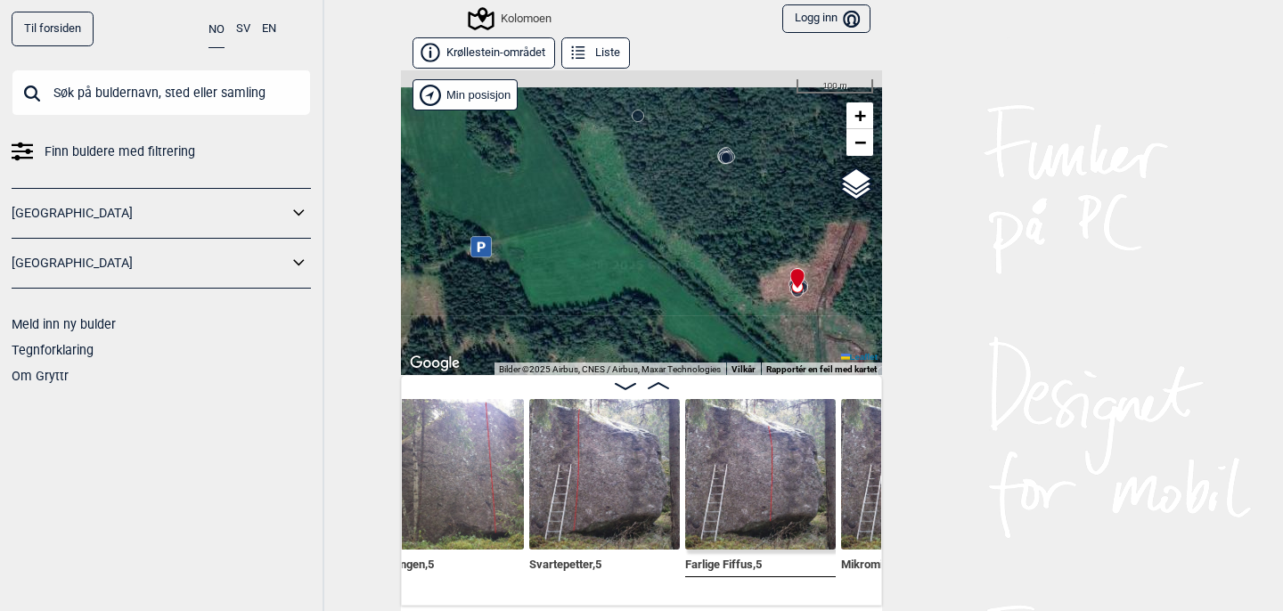
scroll to position [0, 16080]
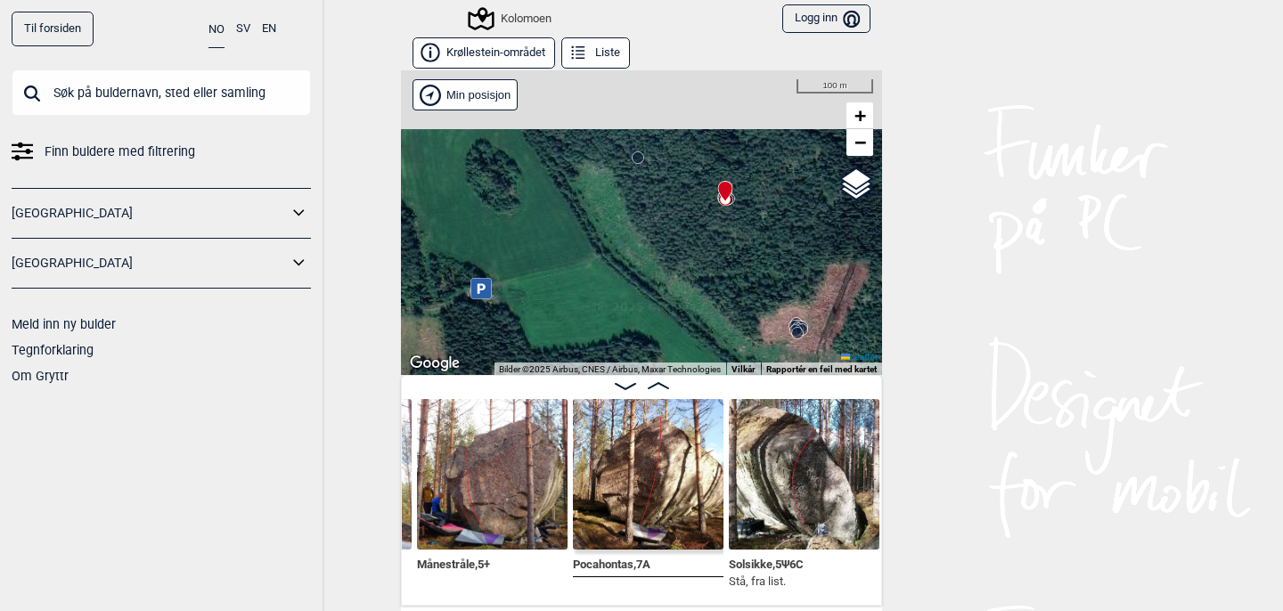
scroll to position [0, 14944]
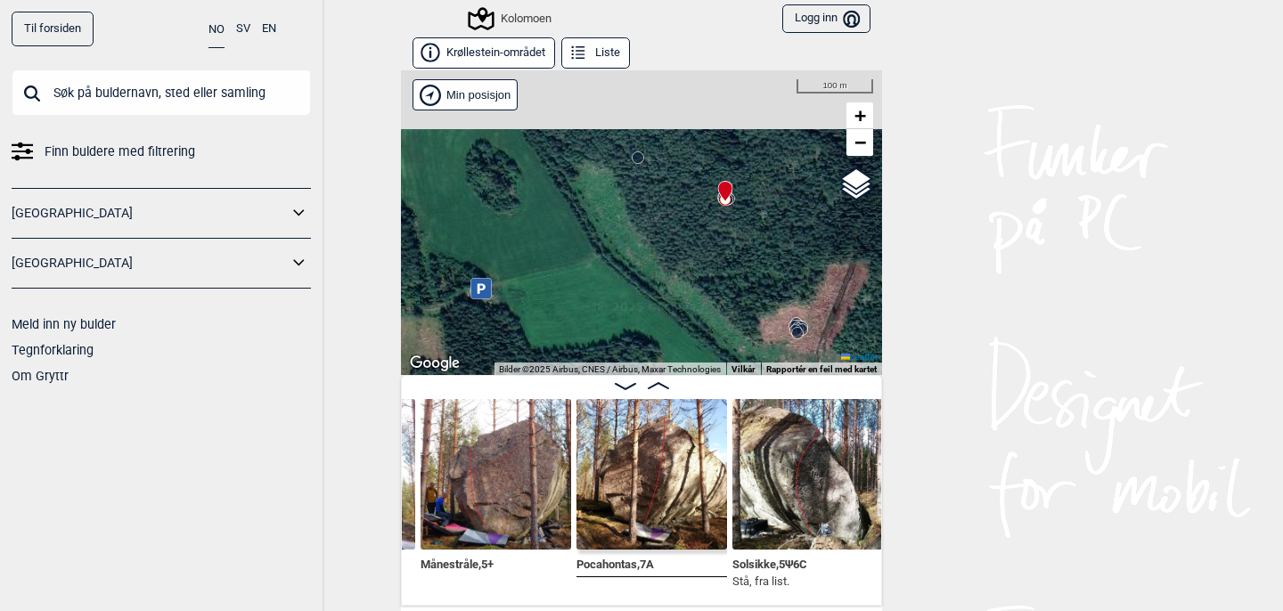
click at [655, 469] on img at bounding box center [651, 474] width 151 height 151
